Goal: Task Accomplishment & Management: Manage account settings

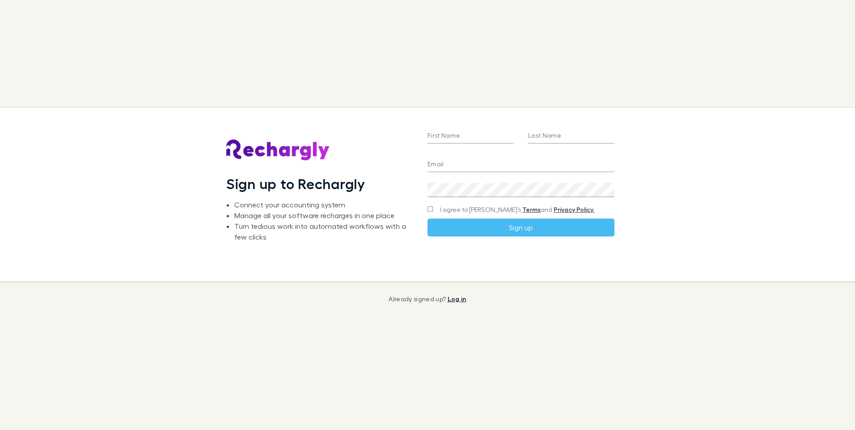
click at [454, 300] on link "Log in" at bounding box center [457, 299] width 19 height 8
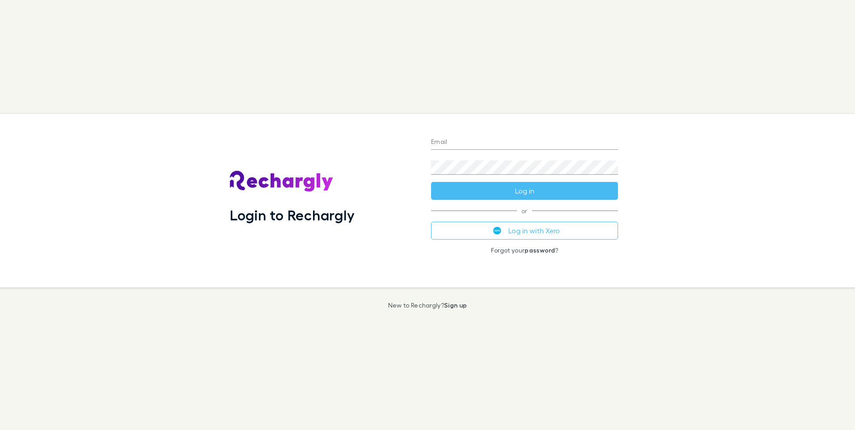
type input "**********"
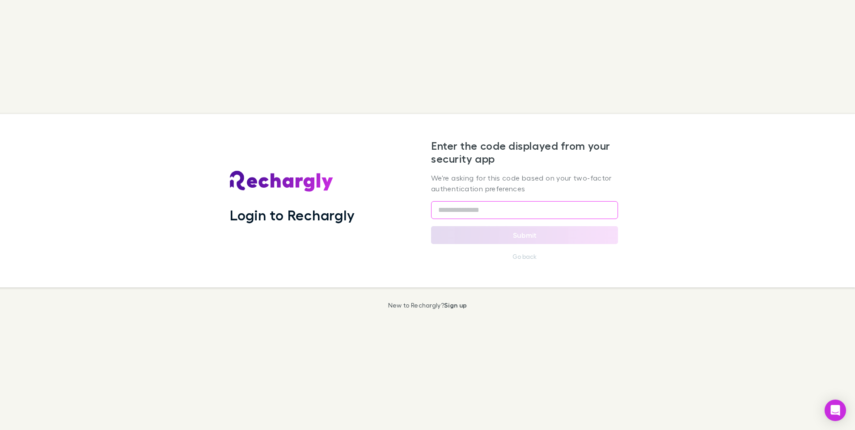
click at [532, 214] on input "text" at bounding box center [524, 210] width 187 height 18
type input "*"
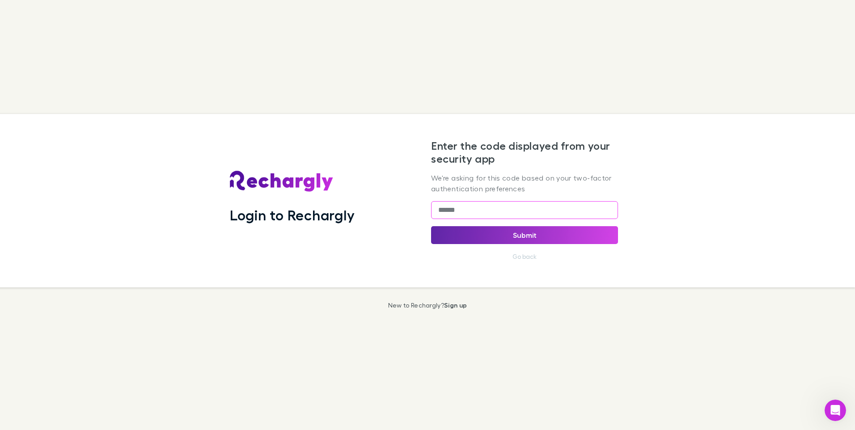
type input "******"
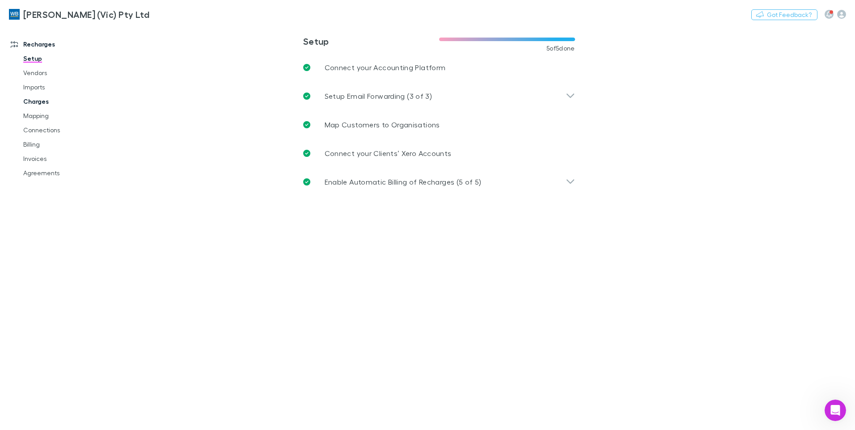
click at [40, 98] on link "Charges" at bounding box center [67, 101] width 106 height 14
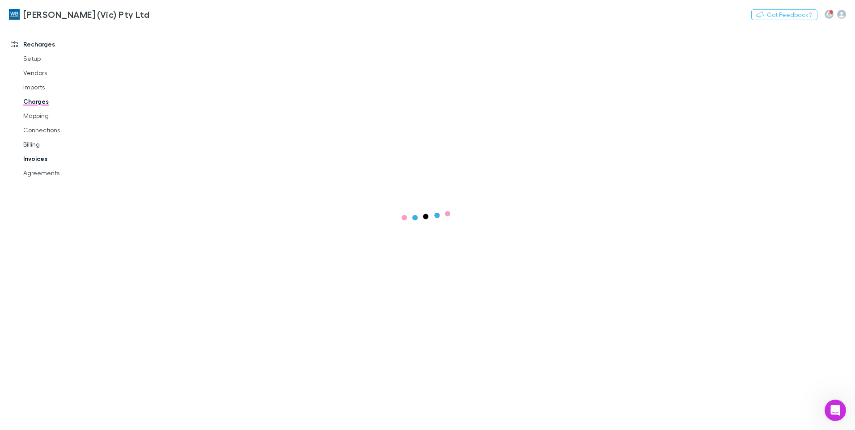
click at [42, 161] on link "Invoices" at bounding box center [67, 159] width 106 height 14
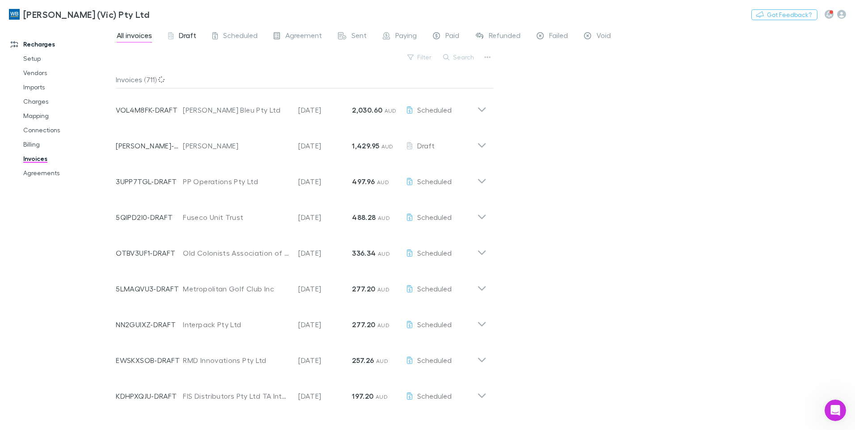
click at [190, 34] on span "Draft" at bounding box center [187, 37] width 17 height 12
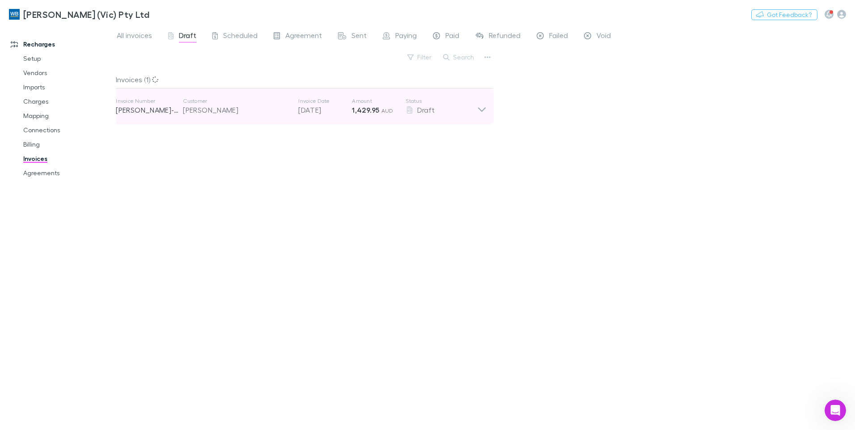
click at [480, 111] on icon at bounding box center [481, 107] width 9 height 18
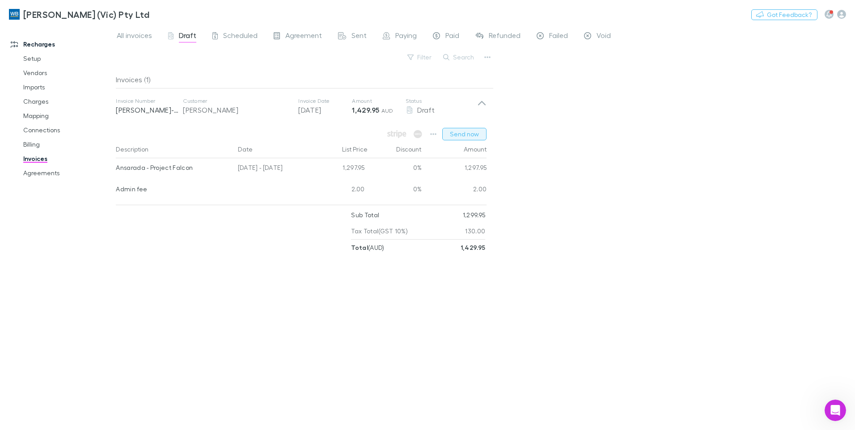
click at [475, 132] on button "Send now" at bounding box center [464, 134] width 44 height 13
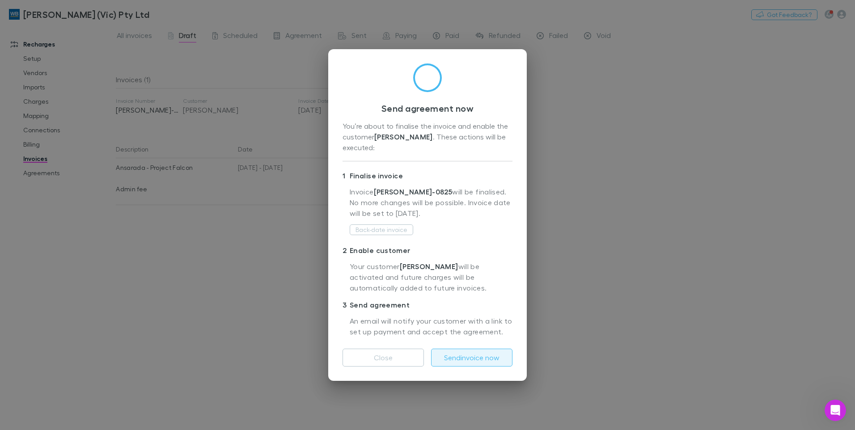
click at [471, 358] on button "Send invoice now" at bounding box center [471, 358] width 81 height 18
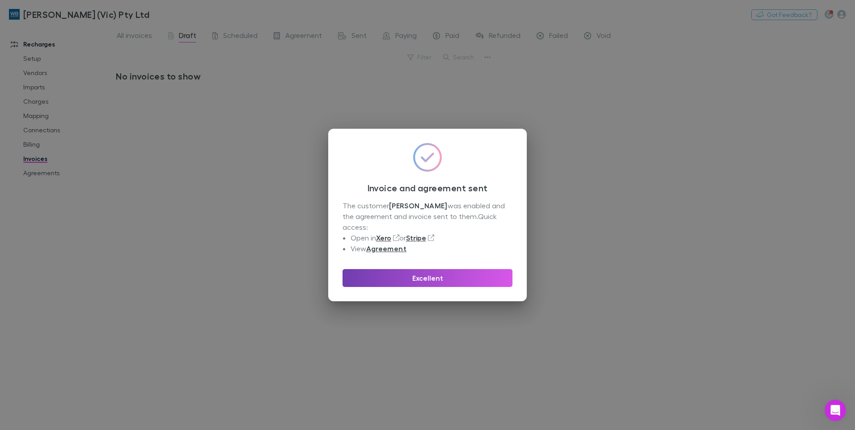
click at [446, 276] on button "Excellent" at bounding box center [428, 278] width 170 height 18
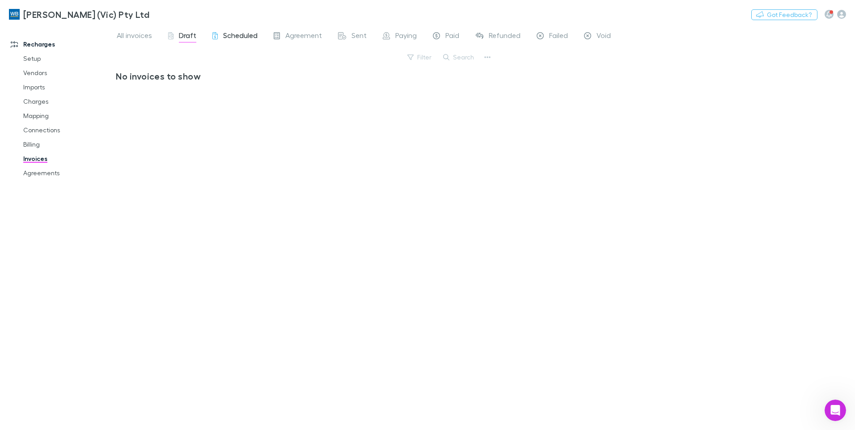
click at [246, 32] on span "Scheduled" at bounding box center [240, 37] width 34 height 12
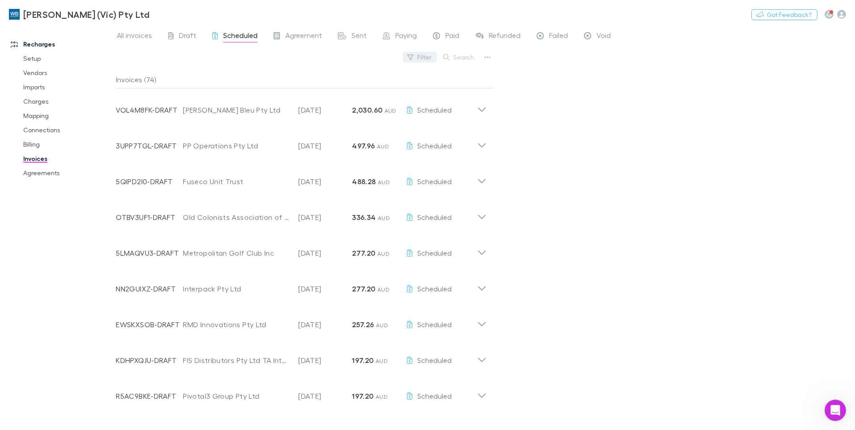
click at [427, 56] on button "Filter" at bounding box center [420, 57] width 34 height 11
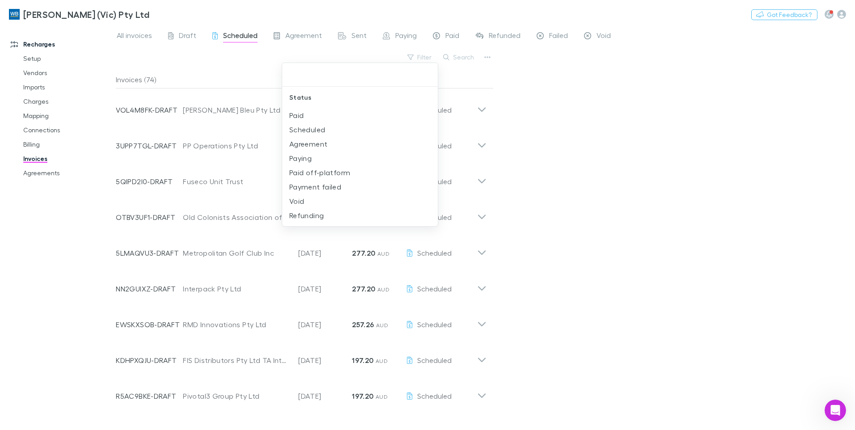
click at [456, 56] on div at bounding box center [427, 215] width 855 height 430
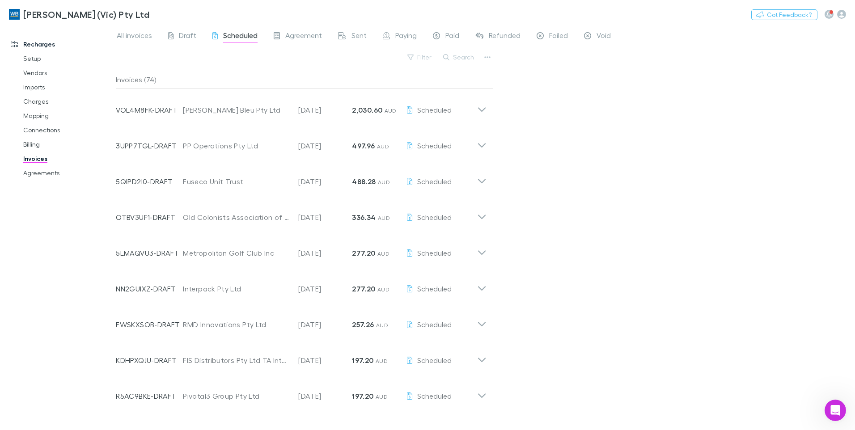
click at [462, 57] on button "Search" at bounding box center [459, 57] width 41 height 11
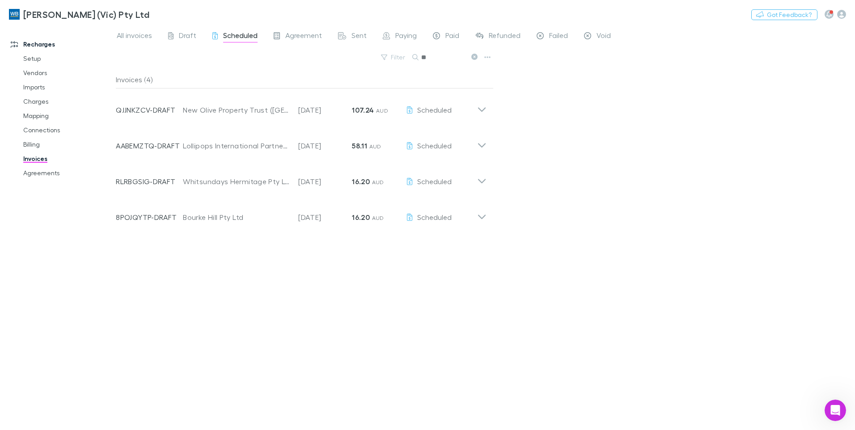
type input "*"
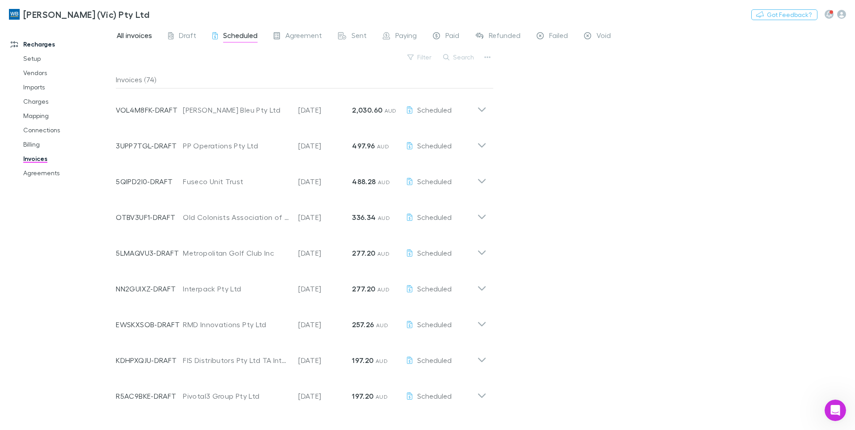
click at [134, 36] on span "All invoices" at bounding box center [134, 37] width 35 height 12
click at [457, 56] on button "Search" at bounding box center [459, 57] width 41 height 11
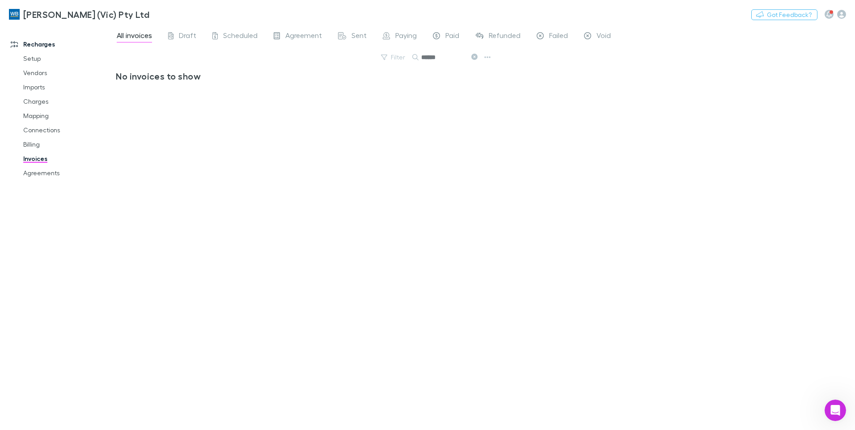
type input "******"
click at [473, 56] on icon at bounding box center [474, 57] width 6 height 6
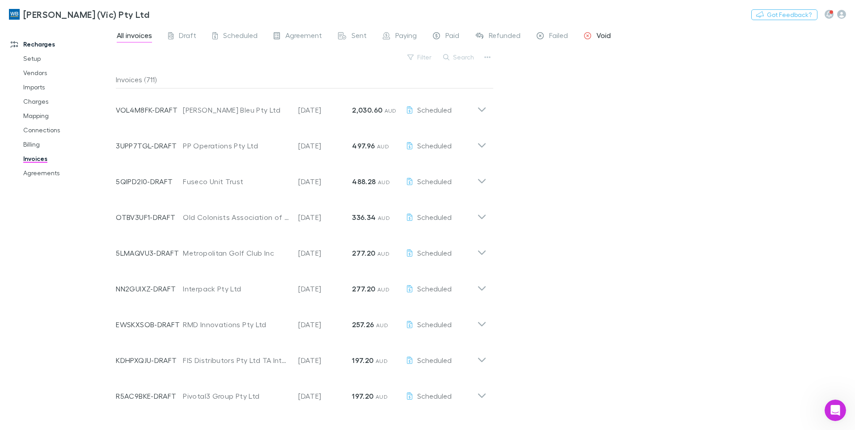
click at [591, 35] on div "Void" at bounding box center [597, 37] width 27 height 12
click at [554, 34] on span "Failed" at bounding box center [558, 37] width 19 height 12
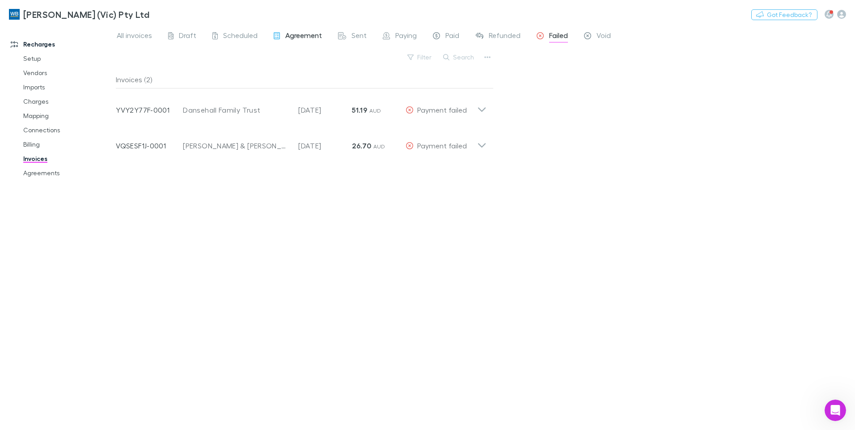
click at [299, 36] on span "Agreement" at bounding box center [303, 37] width 37 height 12
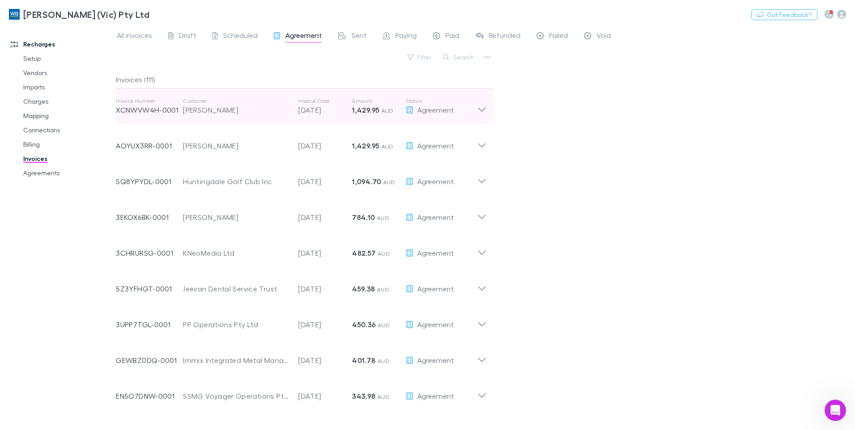
click at [483, 106] on icon at bounding box center [481, 107] width 9 height 18
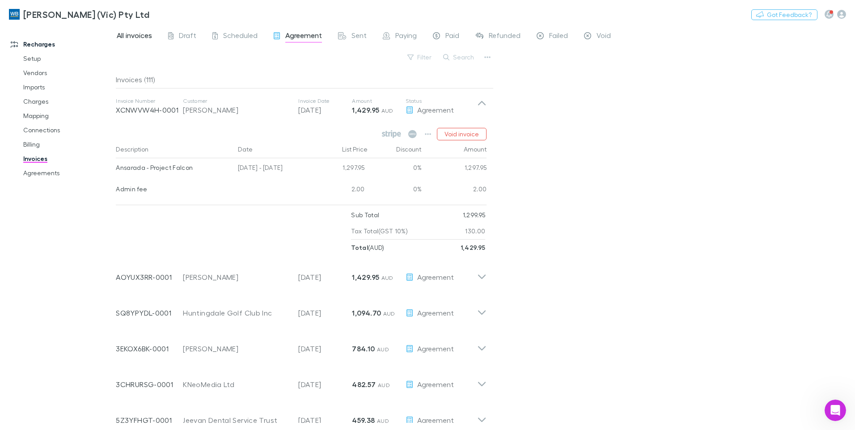
click at [140, 39] on span "All invoices" at bounding box center [134, 37] width 35 height 12
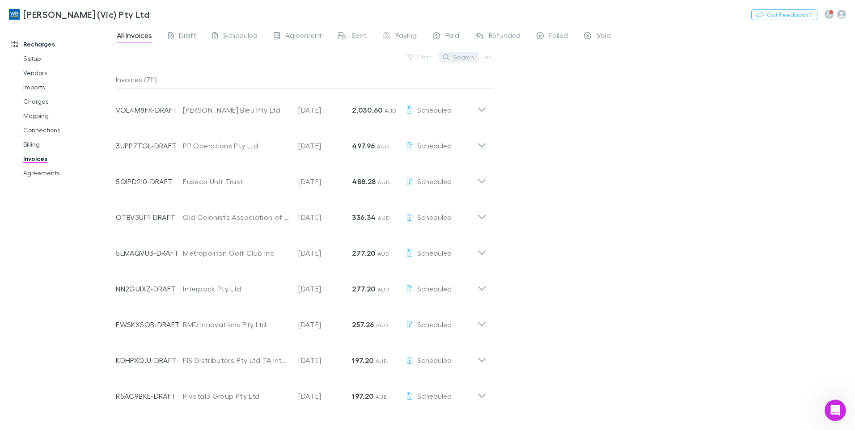
click at [463, 57] on button "Search" at bounding box center [459, 57] width 41 height 11
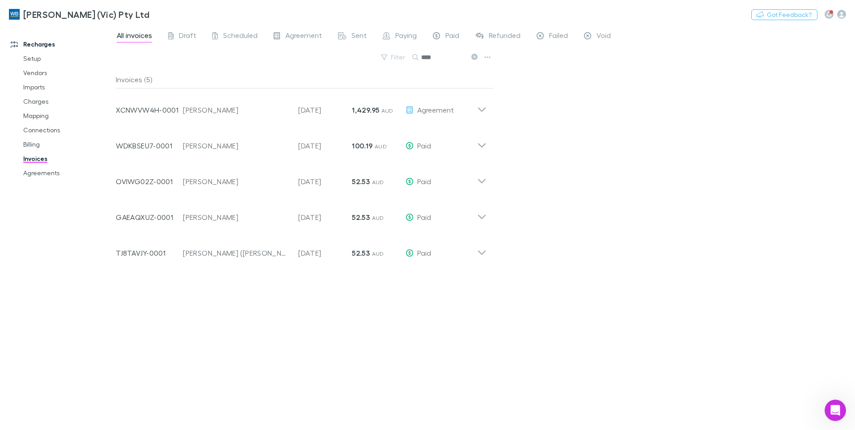
type input "****"
click at [27, 178] on link "Agreements" at bounding box center [67, 173] width 106 height 14
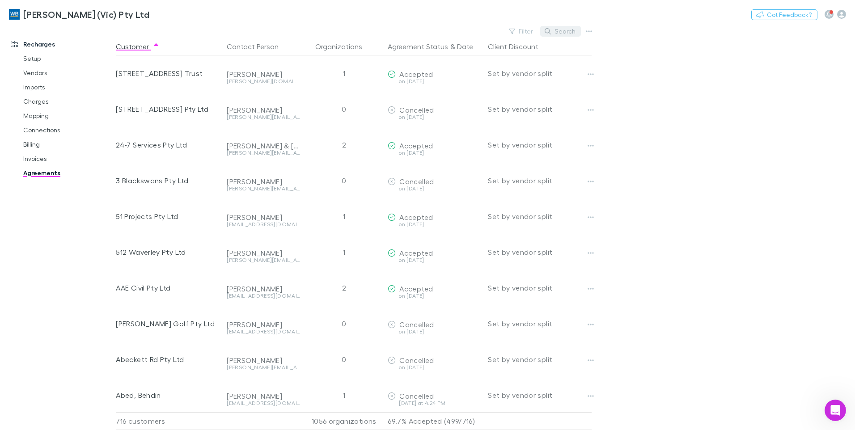
click at [568, 32] on button "Search" at bounding box center [560, 31] width 41 height 11
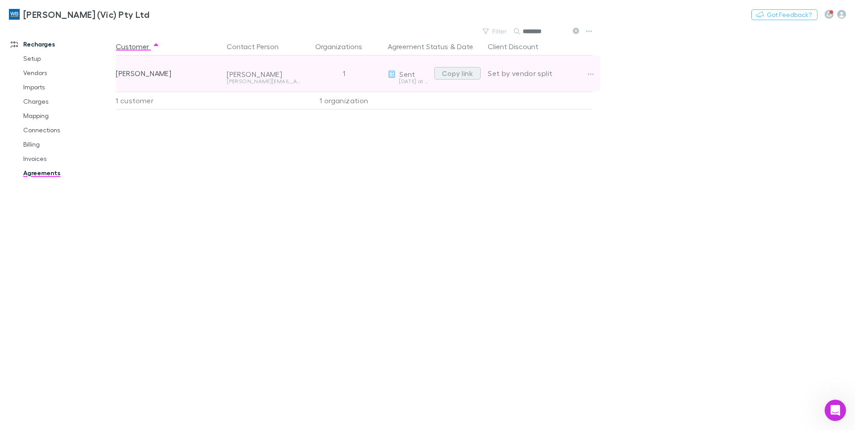
type input "********"
click at [462, 75] on button "Copy link" at bounding box center [457, 73] width 47 height 13
click at [572, 75] on div "Set by vendor split" at bounding box center [540, 73] width 104 height 36
click at [590, 74] on icon "button" at bounding box center [591, 74] width 6 height 2
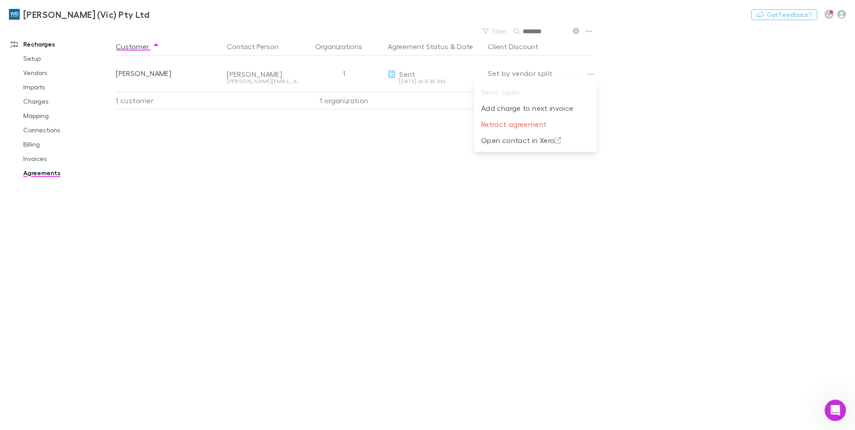
click at [704, 134] on div at bounding box center [427, 215] width 855 height 430
click at [35, 115] on link "Mapping" at bounding box center [67, 116] width 106 height 14
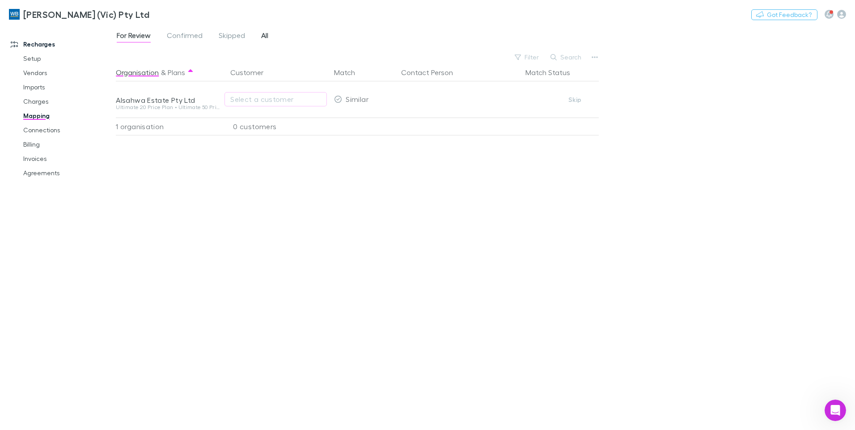
click at [261, 34] on span "All" at bounding box center [264, 37] width 7 height 12
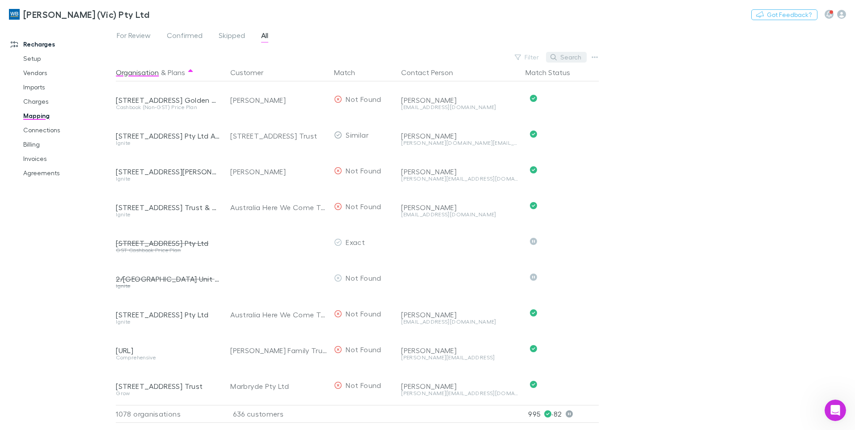
click at [577, 53] on button "Search" at bounding box center [566, 57] width 41 height 11
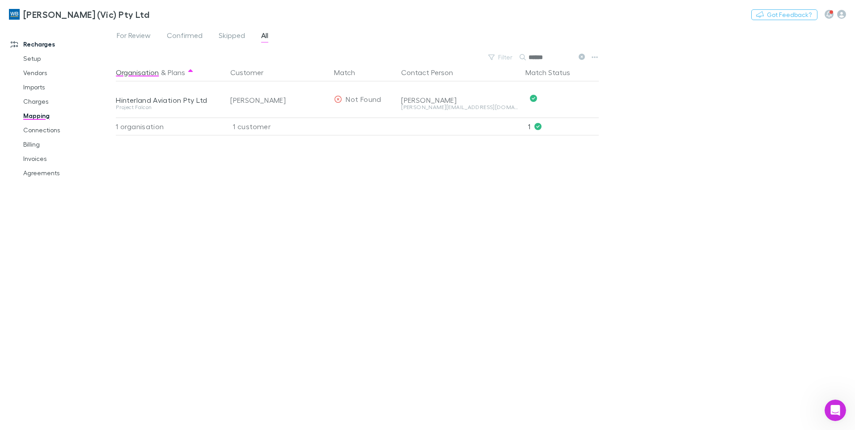
type input "******"
